Goal: Task Accomplishment & Management: Manage account settings

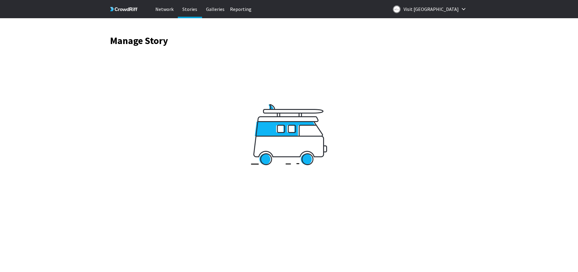
click at [216, 8] on p "Galleries" at bounding box center [215, 9] width 24 height 18
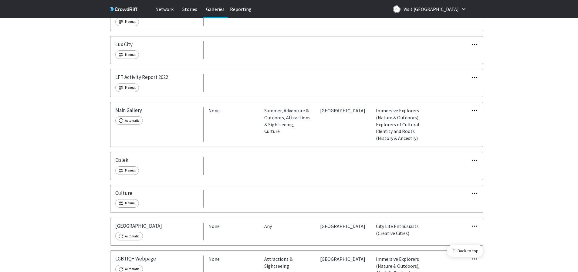
scroll to position [152, 0]
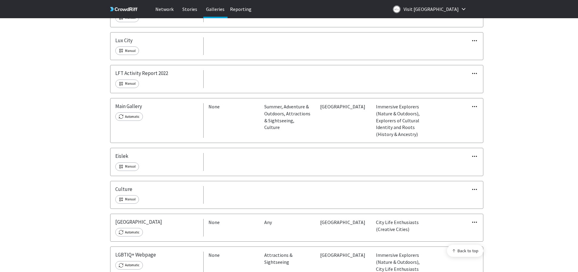
click at [477, 156] on icon "button" at bounding box center [475, 156] width 6 height 6
click at [469, 166] on link "Edit" at bounding box center [460, 166] width 43 height 13
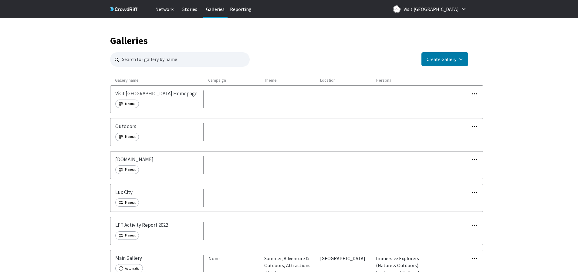
click at [471, 157] on div "Edit Copy embed code Duplicate Delete" at bounding box center [455, 159] width 56 height 7
click at [475, 159] on icon "button" at bounding box center [475, 159] width 5 height 1
click at [463, 171] on link "Edit" at bounding box center [460, 169] width 43 height 13
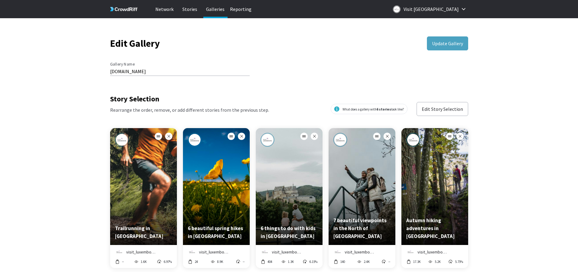
click at [432, 112] on button "Edit Story Selection" at bounding box center [443, 109] width 52 height 14
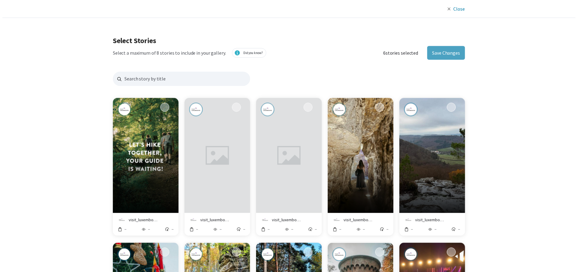
scroll to position [584, 354]
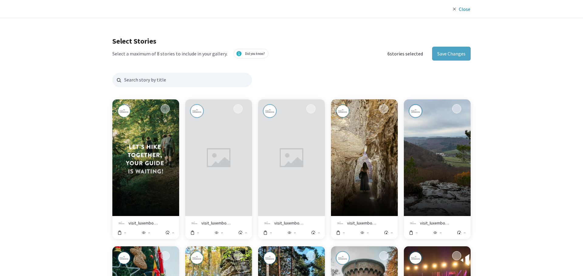
click at [163, 109] on input "Preview story titled ''" at bounding box center [165, 108] width 9 height 9
click at [453, 57] on button "Save Changes" at bounding box center [451, 54] width 39 height 14
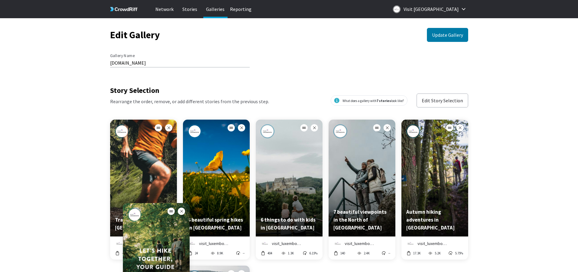
scroll to position [0, 0]
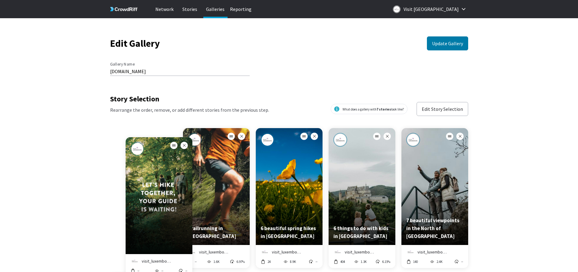
drag, startPoint x: 232, startPoint y: 100, endPoint x: 175, endPoint y: -37, distance: 148.4
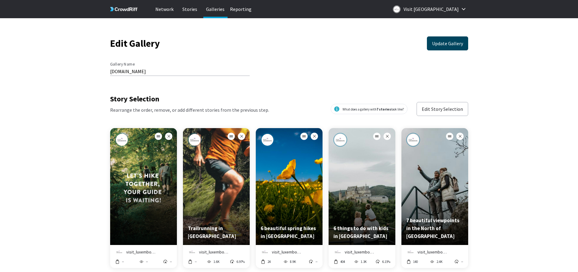
click at [445, 45] on button "Update Gallery" at bounding box center [447, 43] width 41 height 14
